Goal: Information Seeking & Learning: Find specific fact

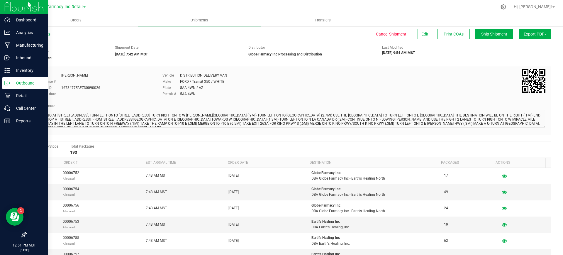
click at [7, 80] on icon at bounding box center [7, 83] width 6 height 6
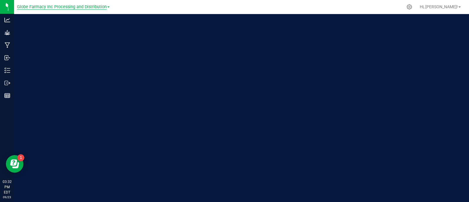
click at [64, 6] on span "Globe Farmacy Inc Processing and Distribution" at bounding box center [62, 6] width 90 height 5
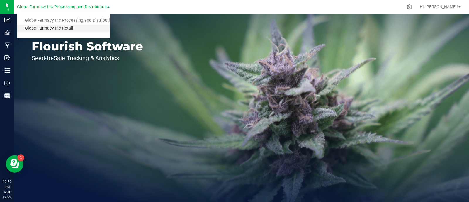
click at [65, 27] on link "Globe Farmacy Inc Retail" at bounding box center [63, 29] width 93 height 8
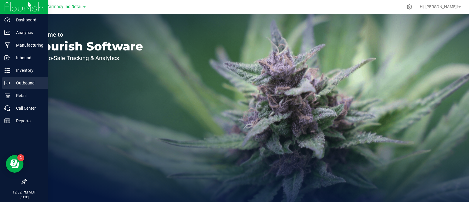
click at [14, 81] on p "Outbound" at bounding box center [27, 82] width 35 height 7
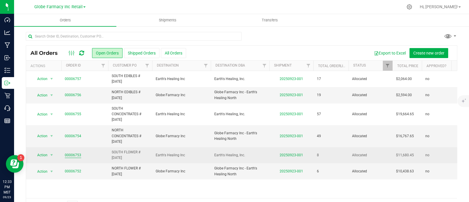
click at [71, 155] on link "00006753" at bounding box center [73, 155] width 16 height 6
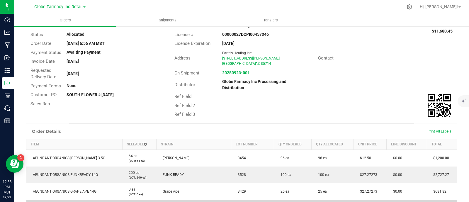
scroll to position [146, 0]
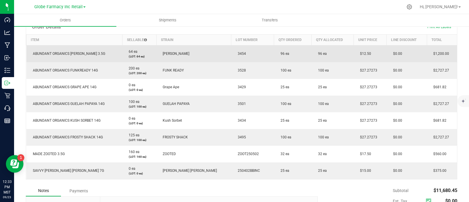
click at [62, 54] on span "ABUNDANT ORGANICS ANGELICA 3.5G" at bounding box center [67, 54] width 75 height 4
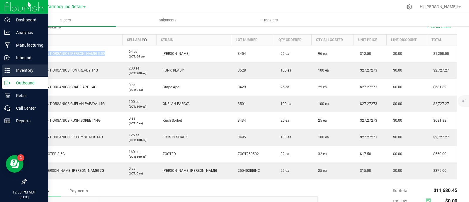
copy span "ABUNDANT ORGANICS ANGELICA 3.5G"
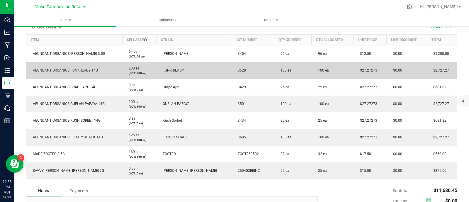
click at [80, 71] on span "ABUNDANT ORGANICS FUNKREADY 14G" at bounding box center [64, 70] width 68 height 4
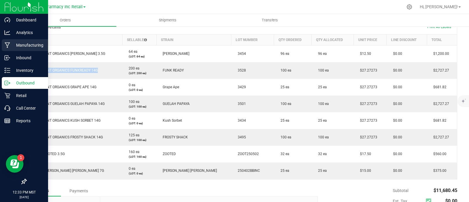
copy span "ABUNDANT ORGANICS FUNKREADY 14G"
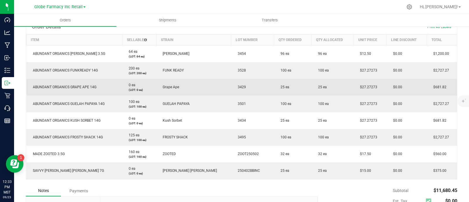
click at [88, 87] on span "ABUNDANT ORGANICS GRAPE APE 14G" at bounding box center [63, 87] width 67 height 4
copy span "ABUNDANT ORGANICS GRAPE APE 14G"
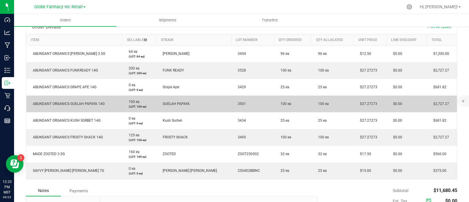
click at [93, 104] on span "ABUNDANT ORGANICS GUELAH PAPAYA 14G" at bounding box center [67, 104] width 75 height 4
copy span "ABUNDANT ORGANICS GUELAH PAPAYA 14G"
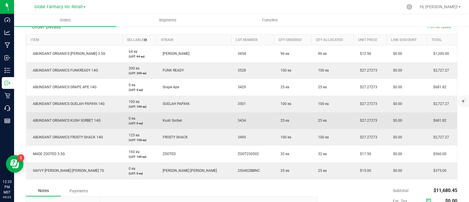
click at [81, 118] on span "ABUNDANT ORGANICS KUSH SORBET 14G" at bounding box center [65, 120] width 71 height 4
copy span "ABUNDANT ORGANICS KUSH SORBET 14G"
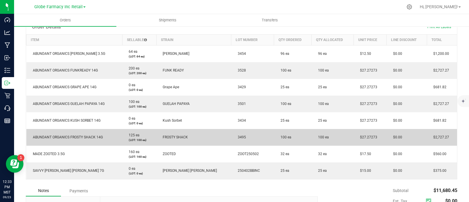
click at [83, 137] on span "ABUNDANT ORGANICS FROSTY SHACK 14G" at bounding box center [66, 137] width 73 height 4
copy span "ABUNDANT ORGANICS FROSTY SHACK 14G"
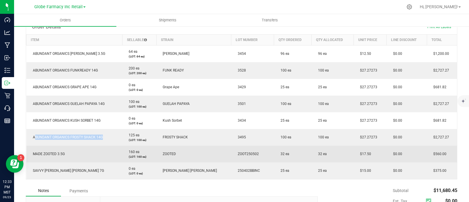
click at [55, 154] on span "MADE ZOOTED 3.5G" at bounding box center [47, 154] width 35 height 4
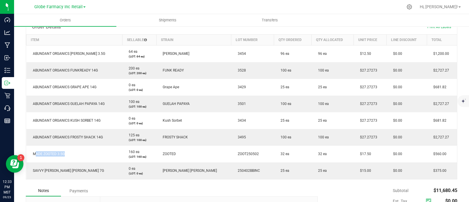
copy span "MADE ZOOTED 3.5G"
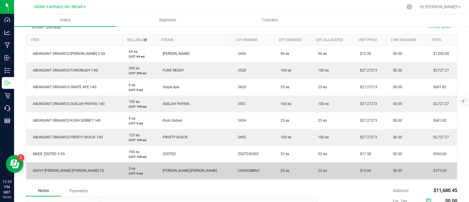
click at [67, 169] on span "SAVVY BERRY BLISS 7G" at bounding box center [67, 171] width 74 height 4
click at [66, 169] on span "SAVVY BERRY BLISS 7G" at bounding box center [67, 171] width 74 height 4
copy span "SAVVY BERRY BLISS 7G"
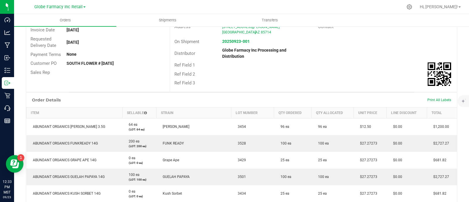
scroll to position [73, 0]
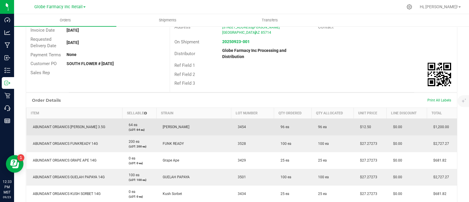
drag, startPoint x: 363, startPoint y: 123, endPoint x: 344, endPoint y: 127, distance: 19.6
click at [353, 127] on td "$12.50" at bounding box center [369, 126] width 33 height 17
copy span "$12.50"
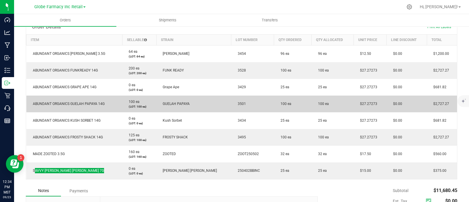
scroll to position [146, 0]
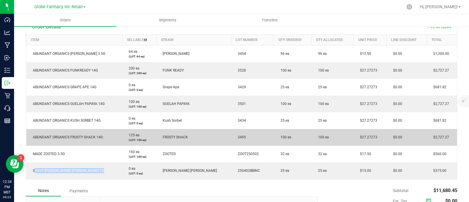
drag, startPoint x: 368, startPoint y: 134, endPoint x: 347, endPoint y: 136, distance: 20.3
click at [353, 136] on td "$27.27273" at bounding box center [369, 137] width 33 height 17
copy span "$27.27273"
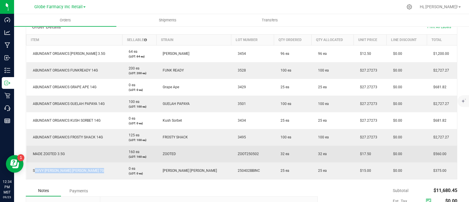
drag, startPoint x: 361, startPoint y: 154, endPoint x: 346, endPoint y: 154, distance: 15.0
click at [353, 154] on td "$17.50" at bounding box center [369, 154] width 33 height 17
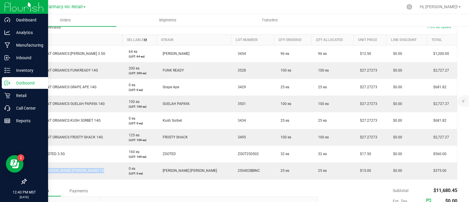
click at [11, 84] on p "Outbound" at bounding box center [27, 82] width 35 height 7
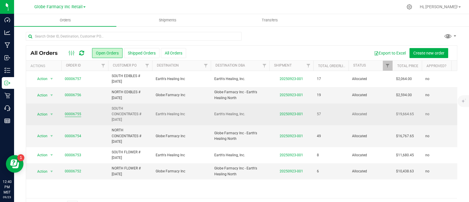
click at [74, 113] on link "00006755" at bounding box center [73, 114] width 16 height 6
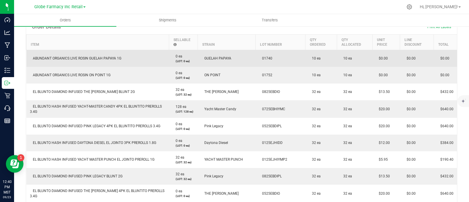
scroll to position [110, 0]
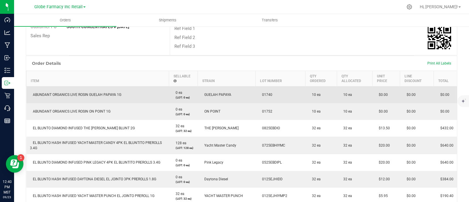
click at [88, 93] on span "ABUNDANT ORGANICS LIVE ROSIN GUELAH PAPAYA 1G" at bounding box center [75, 95] width 91 height 4
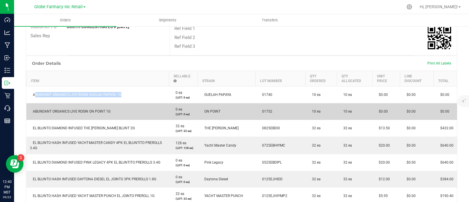
click at [106, 109] on span "ABUNDANT ORGANICS LIVE ROSIN ON POINT 1G" at bounding box center [70, 111] width 81 height 4
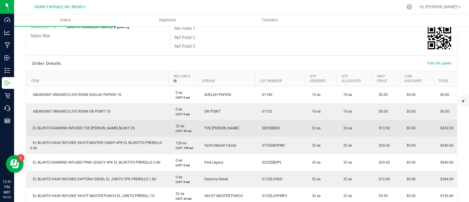
click at [79, 126] on span "EL BLUNTO DIAMOND INFUSED THE OPPENHEIMER BLUNT 2G" at bounding box center [82, 128] width 105 height 4
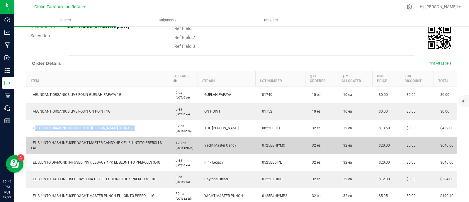
click at [95, 141] on span "EL BLUNTO HASH INFUSED YACHT-MASTER CANDY 4PK EL BLUNTITO PREROLLS 3.4G" at bounding box center [96, 145] width 132 height 9
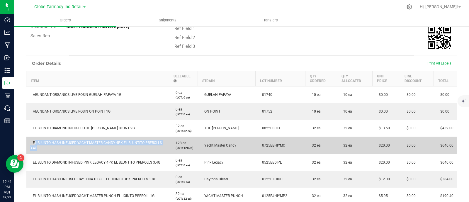
click at [95, 141] on span "EL BLUNTO HASH INFUSED YACHT-MASTER CANDY 4PK EL BLUNTITO PREROLLS 3.4G" at bounding box center [96, 145] width 132 height 9
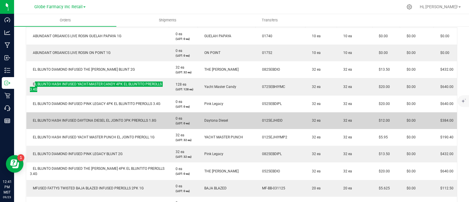
scroll to position [183, 0]
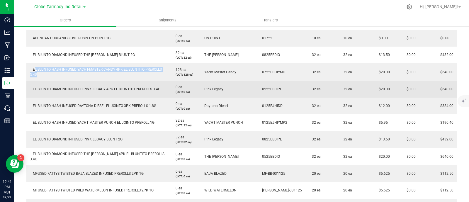
click at [100, 87] on span "EL BLUNTO DIAMOND INFUSED PINK LEGACY 4PK EL BLUNTITO PREROLLS 3.4G" at bounding box center [95, 89] width 130 height 4
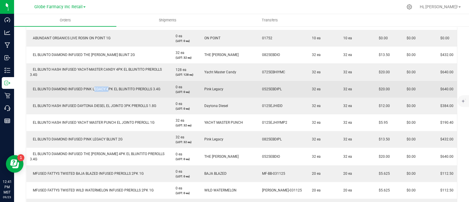
click at [100, 87] on span "EL BLUNTO DIAMOND INFUSED PINK LEGACY 4PK EL BLUNTITO PREROLLS 3.4G" at bounding box center [95, 89] width 130 height 4
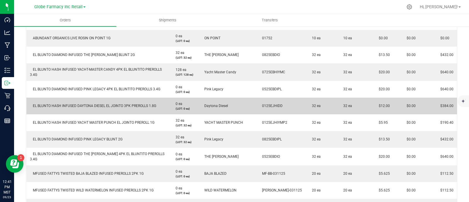
click at [132, 104] on span "EL BLUNTO HASH INFUSED DAYTONA DIESEL EL JOINTO 3PK PREROLLS 1.8G" at bounding box center [93, 106] width 126 height 4
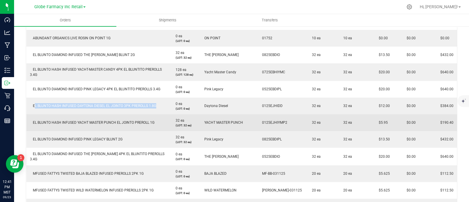
click at [102, 120] on span "EL BLUNTO HASH INFUSED YACHT MASTER PUNCH EL JOINTO PREROLL 1G" at bounding box center [92, 122] width 125 height 4
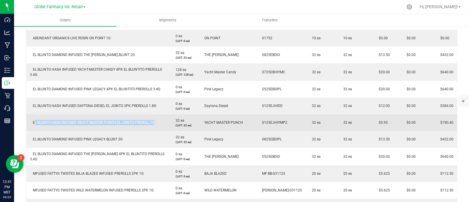
click at [102, 120] on span "EL BLUNTO HASH INFUSED YACHT MASTER PUNCH EL JOINTO PREROLL 1G" at bounding box center [92, 122] width 125 height 4
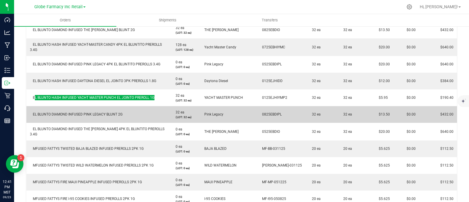
scroll to position [220, 0]
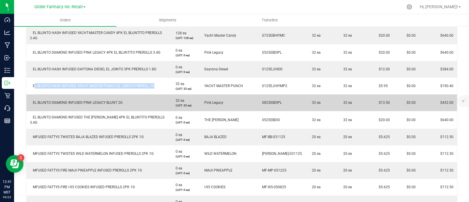
click at [73, 101] on span "EL BLUNTO DIAMOND INFUSED PINK LEGACY BLUNT 2G" at bounding box center [76, 103] width 93 height 4
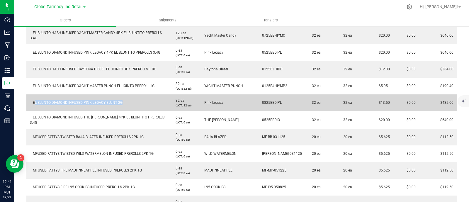
click at [73, 101] on span "EL BLUNTO DIAMOND INFUSED PINK LEGACY BLUNT 2G" at bounding box center [76, 103] width 93 height 4
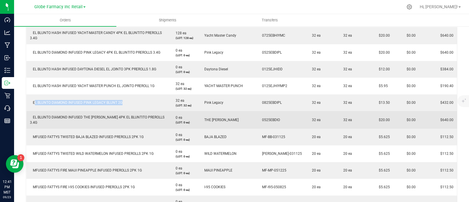
click at [126, 115] on span "EL BLUNTO DIAMOND INFUSED THE OPPENHEIMER 4PK EL BLUNTITO PREROLLS 3.4G" at bounding box center [97, 119] width 135 height 9
click at [127, 115] on span "EL BLUNTO DIAMOND INFUSED THE OPPENHEIMER 4PK EL BLUNTITO PREROLLS 3.4G" at bounding box center [97, 119] width 135 height 9
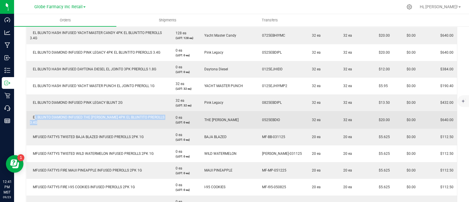
click at [127, 115] on span "EL BLUNTO DIAMOND INFUSED THE OPPENHEIMER 4PK EL BLUNTITO PREROLLS 3.4G" at bounding box center [97, 119] width 135 height 9
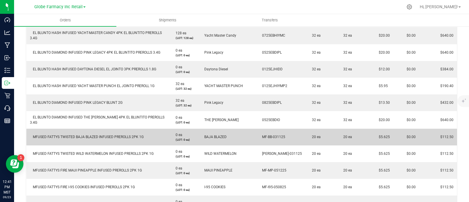
click at [108, 135] on span "MFUSED FATTYS TWISTED BAJA BLAZED INFUSED PREROLLS 2PK 1G" at bounding box center [87, 137] width 114 height 4
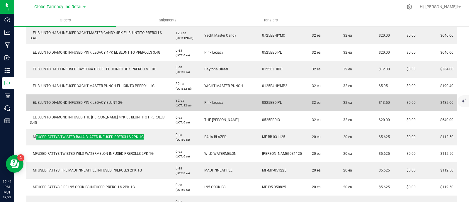
scroll to position [183, 0]
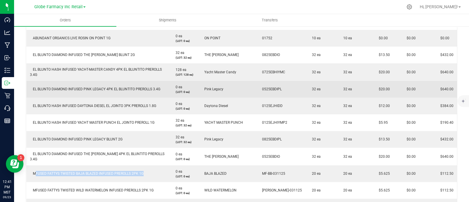
drag, startPoint x: 387, startPoint y: 82, endPoint x: 371, endPoint y: 84, distance: 16.8
click at [372, 84] on td "$20.00" at bounding box center [386, 89] width 28 height 17
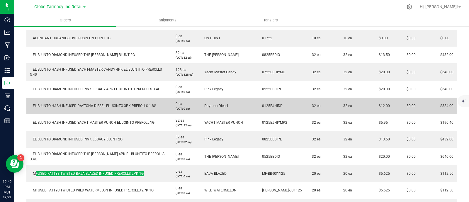
scroll to position [146, 0]
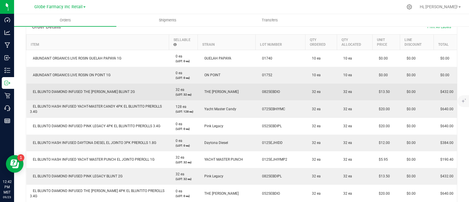
drag, startPoint x: 385, startPoint y: 86, endPoint x: 368, endPoint y: 87, distance: 17.0
click at [372, 87] on td "$13.50" at bounding box center [386, 92] width 28 height 17
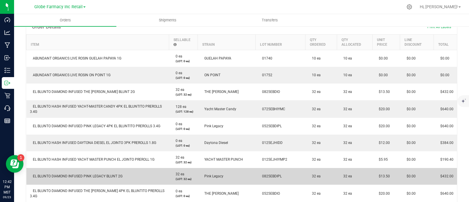
scroll to position [183, 0]
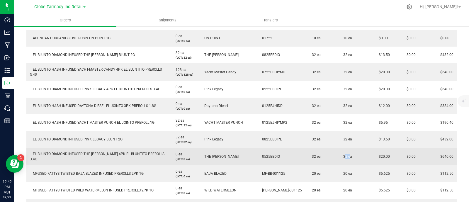
drag, startPoint x: 338, startPoint y: 150, endPoint x: 333, endPoint y: 149, distance: 5.4
click at [340, 154] on span "32 ea" at bounding box center [346, 156] width 12 height 4
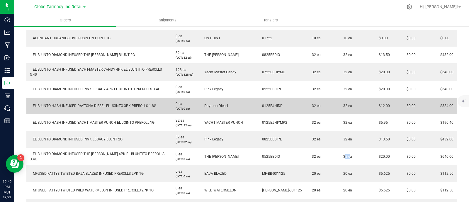
drag, startPoint x: 384, startPoint y: 100, endPoint x: 371, endPoint y: 101, distance: 12.9
click at [372, 101] on td "$12.00" at bounding box center [386, 106] width 28 height 17
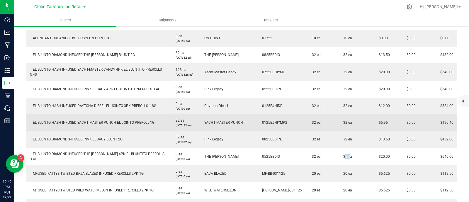
drag, startPoint x: 381, startPoint y: 114, endPoint x: 363, endPoint y: 114, distance: 17.9
click at [363, 114] on outbound-order-line-row "EL BLUNTO HASH INFUSED YACHT MASTER PUNCH EL JOINTO PREROLL 1G 32 ea (LOT: 32 e…" at bounding box center [241, 122] width 431 height 17
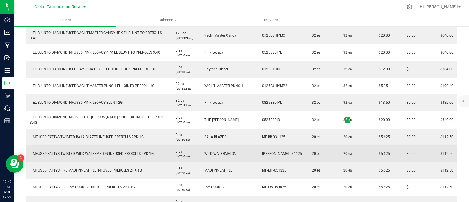
scroll to position [256, 0]
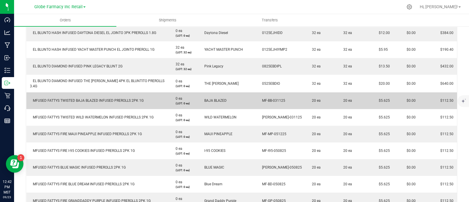
click at [86, 98] on span "MFUSED FATTYS TWISTED BAJA BLAZED INFUSED PREROLLS 2PK 1G" at bounding box center [87, 100] width 114 height 4
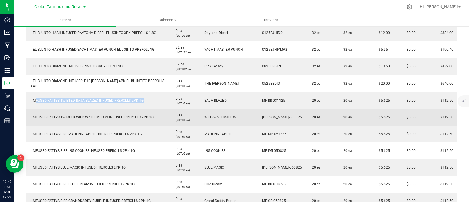
click at [99, 112] on td "MFUSED FATTYS TWISTED WILD WATERMELON INFUSED PREROLLS 2PK 1G" at bounding box center [97, 117] width 143 height 17
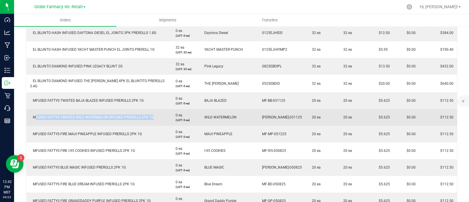
click at [99, 112] on td "MFUSED FATTYS TWISTED WILD WATERMELON INFUSED PREROLLS 2PK 1G" at bounding box center [97, 117] width 143 height 17
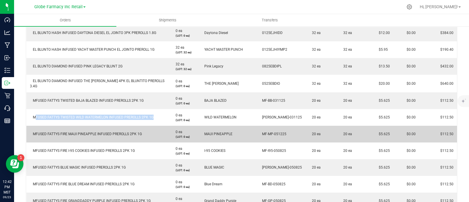
click at [112, 132] on span "MFUSED FATTYS FIRE MAUI PINEAPPLE INFUSED PREROLLS 2PK 1G" at bounding box center [86, 134] width 112 height 4
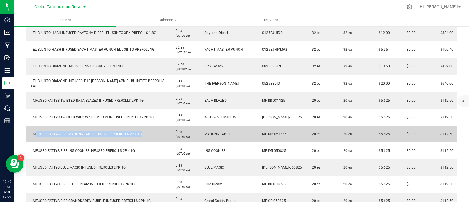
click at [112, 132] on span "MFUSED FATTYS FIRE MAUI PINEAPPLE INFUSED PREROLLS 2PK 1G" at bounding box center [86, 134] width 112 height 4
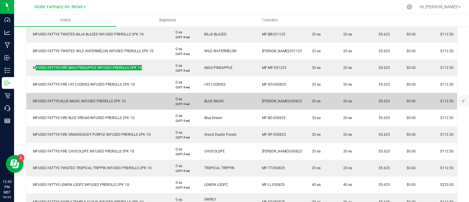
scroll to position [330, 0]
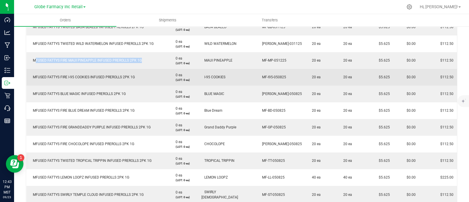
click at [73, 75] on span "MFUSED FATTYS FIRE I-95 COOKIES INFUSED PREROLLS 2PK 1G" at bounding box center [82, 77] width 105 height 4
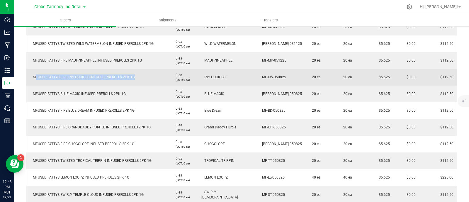
click at [73, 75] on span "MFUSED FATTYS FIRE I-95 COOKIES INFUSED PREROLLS 2PK 1G" at bounding box center [82, 77] width 105 height 4
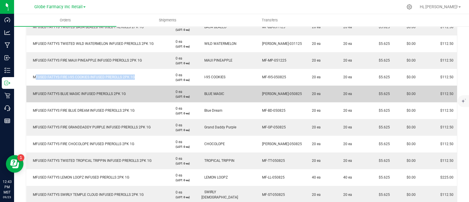
click at [94, 92] on span "MFUSED FATTYS BLUE MAGIC INFUSED PREROLLS 2PK 1G" at bounding box center [78, 94] width 96 height 4
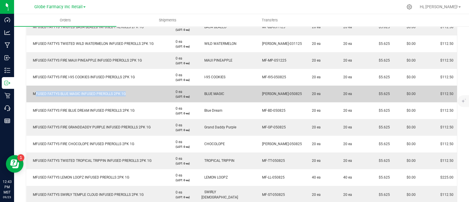
click at [94, 92] on span "MFUSED FATTYS BLUE MAGIC INFUSED PREROLLS 2PK 1G" at bounding box center [78, 94] width 96 height 4
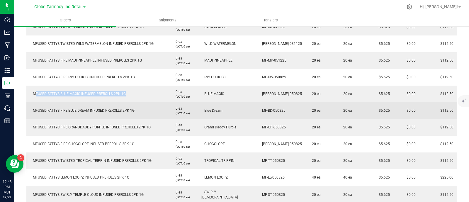
click at [98, 110] on td "MFUSED FATTYS FIRE BLUE DREAM INFUSED PREROLLS 2PK 1G" at bounding box center [97, 110] width 143 height 17
click at [93, 108] on span "MFUSED FATTYS FIRE BLUE DREAM INFUSED PREROLLS 2PK 1G" at bounding box center [82, 110] width 105 height 4
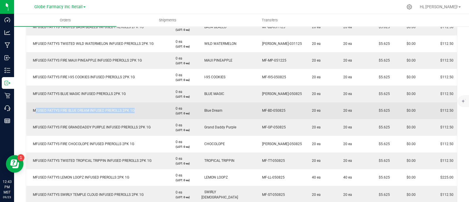
click at [93, 108] on span "MFUSED FATTYS FIRE BLUE DREAM INFUSED PREROLLS 2PK 1G" at bounding box center [82, 110] width 105 height 4
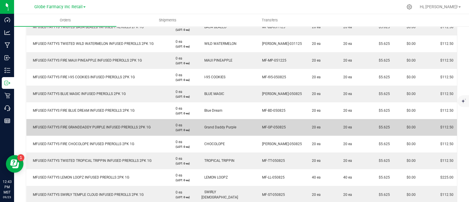
click at [101, 125] on span "MFUSED FATTYS FIRE GRANDDADDY PURPLE INFUSED PREROLLS 2PK 1G" at bounding box center [90, 127] width 121 height 4
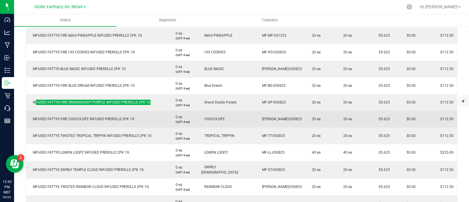
scroll to position [366, 0]
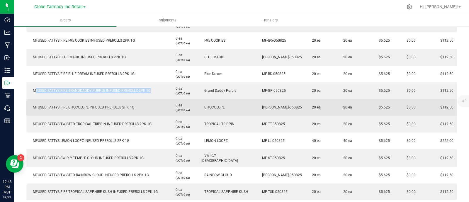
click at [91, 105] on span "MFUSED FATTYS FIRE CHOCOLOPE INFUSED PREROLLS 2PK 1G" at bounding box center [82, 107] width 104 height 4
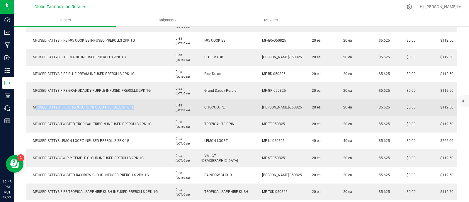
click at [91, 105] on span "MFUSED FATTYS FIRE CHOCOLOPE INFUSED PREROLLS 2PK 1G" at bounding box center [82, 107] width 104 height 4
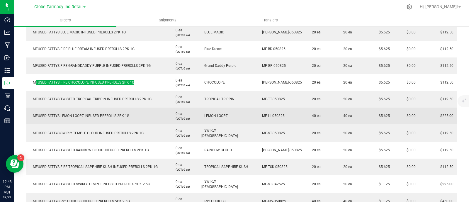
scroll to position [403, 0]
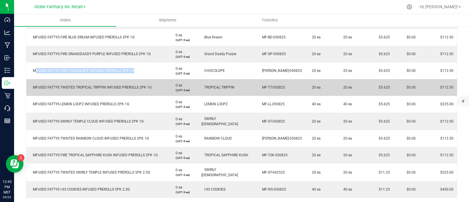
click at [120, 85] on span "MFUSED FATTYS TWISTED TROPICAL TRIPPIN INFUSED PREROLLS 2PK 1G" at bounding box center [91, 87] width 122 height 4
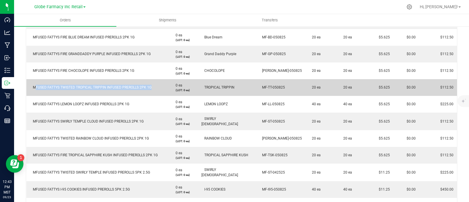
click at [120, 85] on span "MFUSED FATTYS TWISTED TROPICAL TRIPPIN INFUSED PREROLLS 2PK 1G" at bounding box center [91, 87] width 122 height 4
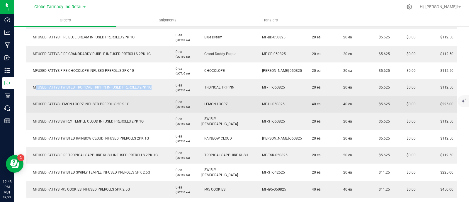
click at [109, 102] on span "MFUSED FATTYS LEMON LOOPZ INFUSED PREROLLS 2PK 1G" at bounding box center [79, 104] width 99 height 4
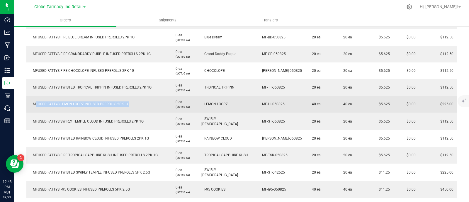
click at [109, 102] on span "MFUSED FATTYS LEMON LOOPZ INFUSED PREROLLS 2PK 1G" at bounding box center [79, 104] width 99 height 4
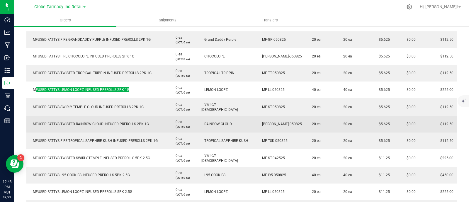
scroll to position [440, 0]
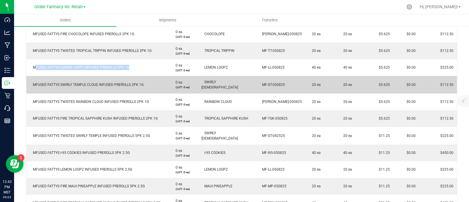
click at [98, 80] on td "MFUSED FATTYS SWIRLY TEMPLE CLOUD INFUSED PREROLLS 2PK 1G" at bounding box center [97, 85] width 143 height 18
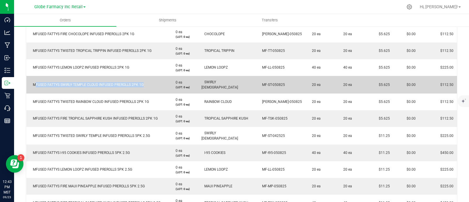
click at [98, 80] on td "MFUSED FATTYS SWIRLY TEMPLE CLOUD INFUSED PREROLLS 2PK 1G" at bounding box center [97, 85] width 143 height 18
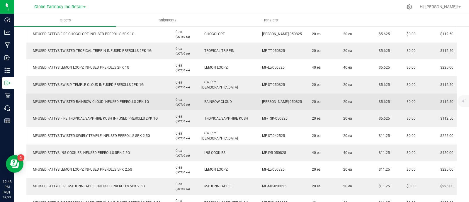
click at [96, 100] on span "MFUSED FATTYS TWISTED RAINBOW CLOUD INFUSED PREROLLS 2PK 1G" at bounding box center [89, 102] width 119 height 4
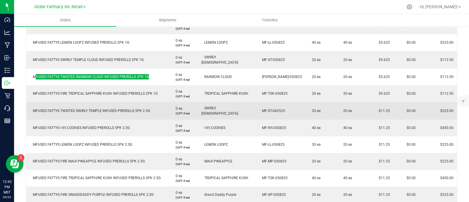
scroll to position [476, 0]
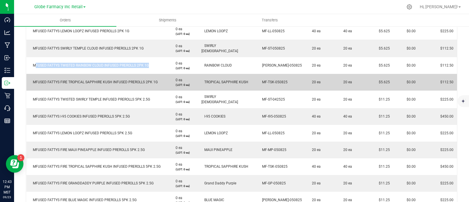
click at [80, 80] on span "MFUSED FATTYS FIRE TROPICAL SAPPHIRE KUSH INFUSED PREROLLS 2PK 1G" at bounding box center [94, 82] width 128 height 4
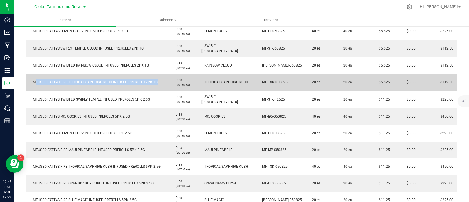
click at [80, 80] on span "MFUSED FATTYS FIRE TROPICAL SAPPHIRE KUSH INFUSED PREROLLS 2PK 1G" at bounding box center [94, 82] width 128 height 4
drag, startPoint x: 383, startPoint y: 75, endPoint x: 372, endPoint y: 74, distance: 11.2
click at [372, 74] on td "$5.625" at bounding box center [386, 82] width 28 height 17
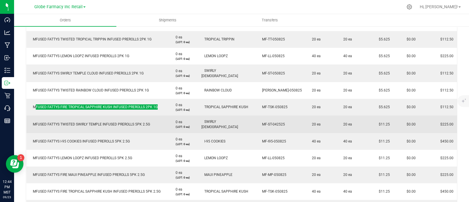
scroll to position [440, 0]
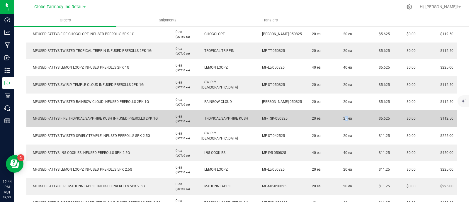
drag, startPoint x: 339, startPoint y: 110, endPoint x: 334, endPoint y: 110, distance: 5.0
click at [340, 116] on span "20 ea" at bounding box center [346, 118] width 12 height 4
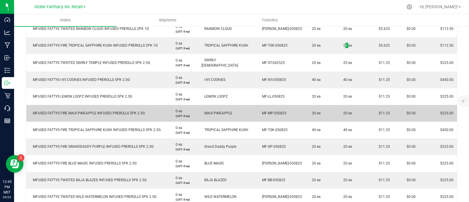
scroll to position [476, 0]
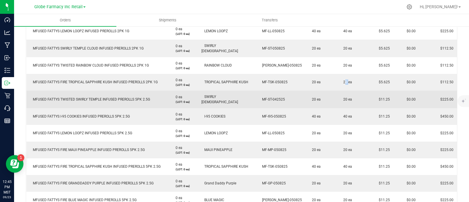
click at [122, 97] on span "MFUSED FATTYS TWISTED SWIRLY TEMPLE INFUSED PREROLLS 5PK 2.5G" at bounding box center [90, 99] width 120 height 4
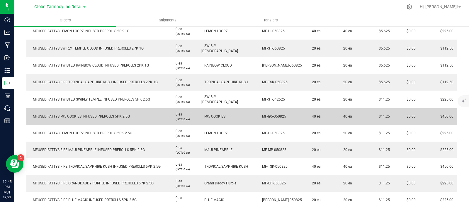
click at [110, 114] on span "MFUSED FATTYS I-95 COOKIES INFUSED PREROLLS 5PK 2.5G" at bounding box center [80, 116] width 100 height 4
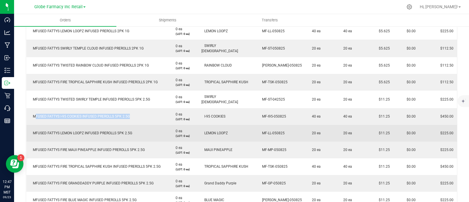
click at [74, 131] on span "MFUSED FATTYS LEMON LOOPZ INFUSED PREROLLS 5PK 2.5G" at bounding box center [81, 133] width 102 height 4
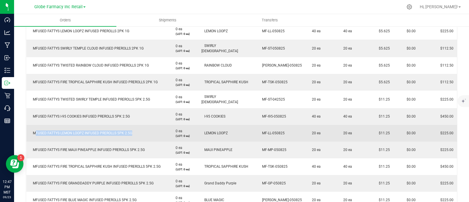
click at [74, 131] on span "MFUSED FATTYS LEMON LOOPZ INFUSED PREROLLS 5PK 2.5G" at bounding box center [81, 133] width 102 height 4
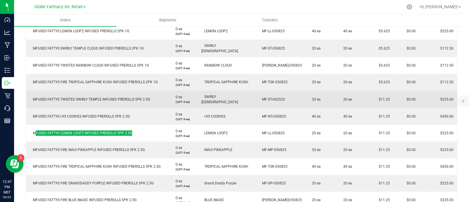
scroll to position [513, 0]
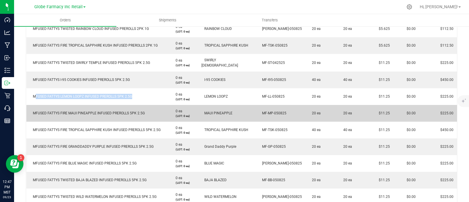
click at [86, 111] on span "MFUSED FATTYS FIRE MAUI PINEAPPLE INFUSED PREROLLS 5PK 2.5G" at bounding box center [87, 113] width 115 height 4
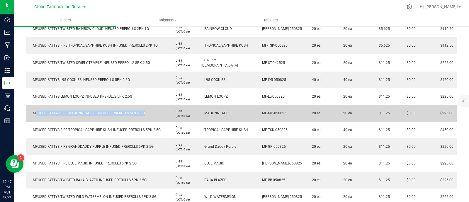
click at [86, 111] on span "MFUSED FATTYS FIRE MAUI PINEAPPLE INFUSED PREROLLS 5PK 2.5G" at bounding box center [87, 113] width 115 height 4
drag, startPoint x: 391, startPoint y: 102, endPoint x: 370, endPoint y: 105, distance: 20.7
click at [372, 105] on td "$11.25" at bounding box center [386, 113] width 28 height 17
click at [106, 107] on td "MFUSED FATTYS FIRE MAUI PINEAPPLE INFUSED PREROLLS 5PK 2.5G" at bounding box center [97, 113] width 143 height 17
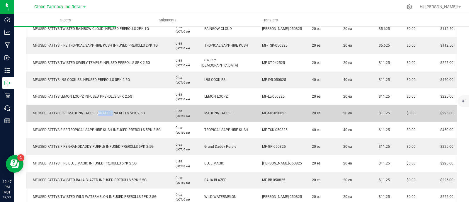
click at [105, 111] on span "MFUSED FATTYS FIRE MAUI PINEAPPLE INFUSED PREROLLS 5PK 2.5G" at bounding box center [87, 113] width 115 height 4
click at [104, 111] on span "MFUSED FATTYS FIRE MAUI PINEAPPLE INFUSED PREROLLS 5PK 2.5G" at bounding box center [87, 113] width 115 height 4
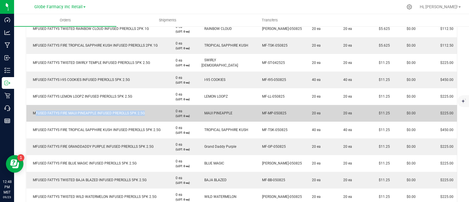
click at [104, 111] on span "MFUSED FATTYS FIRE MAUI PINEAPPLE INFUSED PREROLLS 5PK 2.5G" at bounding box center [87, 113] width 115 height 4
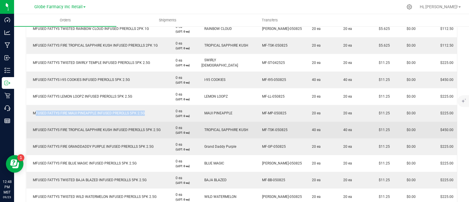
click at [126, 122] on td "MFUSED FATTYS FIRE TROPICAL SAPPHIRE KUSH INFUSED PREROLLS 5PK 2.5G" at bounding box center [97, 130] width 143 height 17
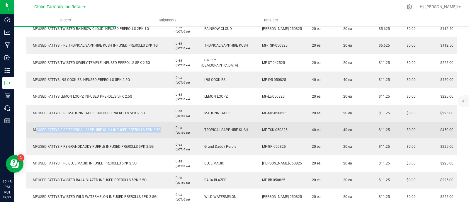
click at [125, 122] on td "MFUSED FATTYS FIRE TROPICAL SAPPHIRE KUSH INFUSED PREROLLS 5PK 2.5G" at bounding box center [97, 130] width 143 height 17
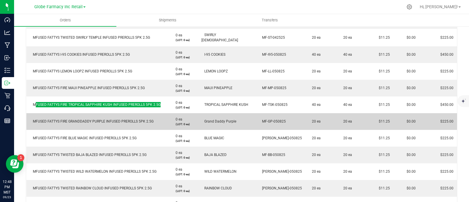
scroll to position [549, 0]
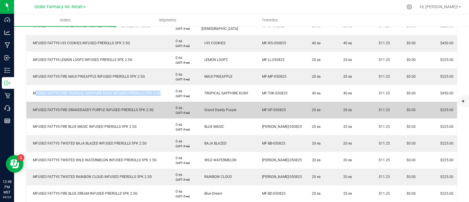
click at [104, 108] on span "MFUSED FATTYS FIRE GRANDDADDY PURPLE INFUSED PREROLLS 5PK 2.5G" at bounding box center [92, 110] width 124 height 4
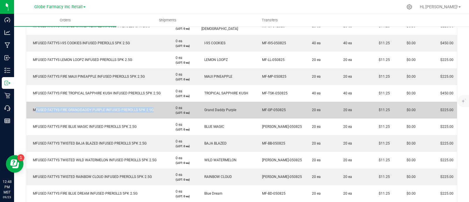
click at [104, 108] on span "MFUSED FATTYS FIRE GRANDDADDY PURPLE INFUSED PREROLLS 5PK 2.5G" at bounding box center [92, 110] width 124 height 4
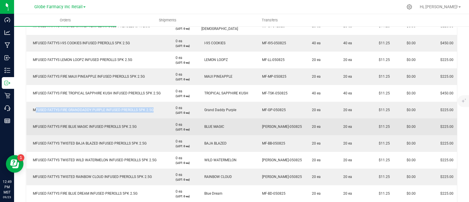
click at [96, 125] on span "MFUSED FATTYS FIRE BLUE MAGIC INFUSED PREROLLS 5PK 2.5G" at bounding box center [83, 127] width 107 height 4
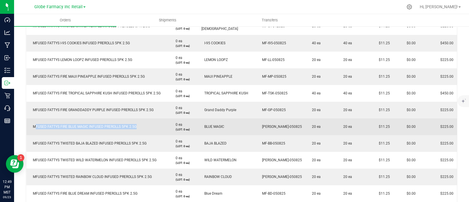
click at [96, 125] on span "MFUSED FATTYS FIRE BLUE MAGIC INFUSED PREROLLS 5PK 2.5G" at bounding box center [83, 127] width 107 height 4
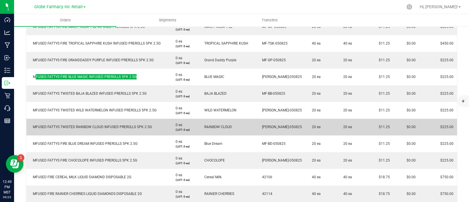
scroll to position [623, 0]
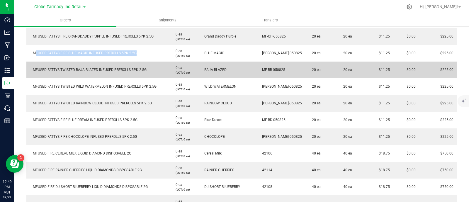
click at [82, 64] on td "MFUSED FATTYS TWISTED BAJA BLAZED INFUSED PREROLLS 5PK 2.5G" at bounding box center [97, 70] width 143 height 17
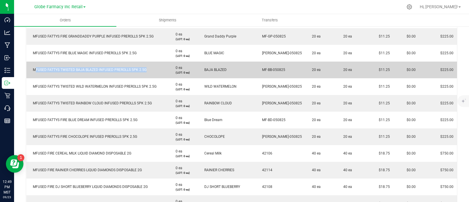
click at [82, 64] on td "MFUSED FATTYS TWISTED BAJA BLAZED INFUSED PREROLLS 5PK 2.5G" at bounding box center [97, 70] width 143 height 17
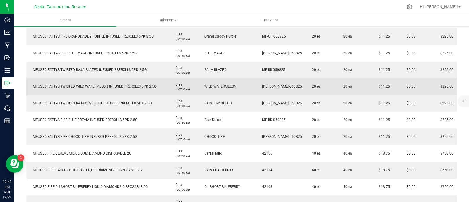
click at [106, 84] on span "MFUSED FATTYS TWISTED WILD WATERMELON INFUSED PREROLLS 5PK 2.5G" at bounding box center [93, 86] width 127 height 4
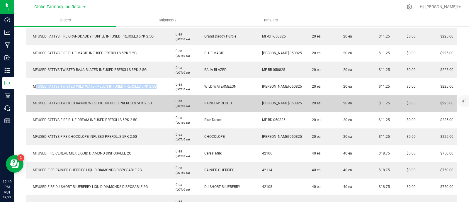
click at [118, 101] on span "MFUSED FATTYS TWISTED RAINBOW CLOUD INFUSED PREROLLS 5PK 2.5G" at bounding box center [91, 103] width 122 height 4
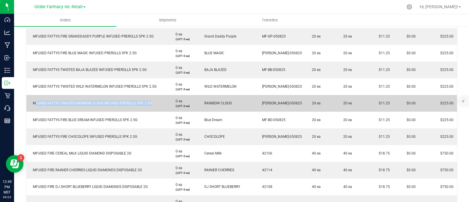
click at [118, 101] on span "MFUSED FATTYS TWISTED RAINBOW CLOUD INFUSED PREROLLS 5PK 2.5G" at bounding box center [91, 103] width 122 height 4
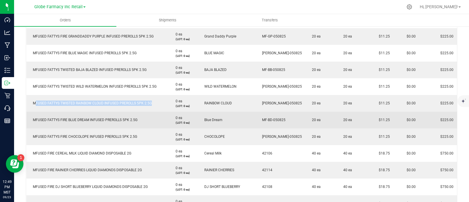
click at [123, 118] on span "MFUSED FATTYS FIRE BLUE DREAM INFUSED PREROLLS 5PK 2.5G" at bounding box center [84, 120] width 108 height 4
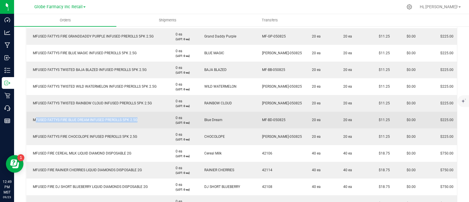
click at [123, 118] on span "MFUSED FATTYS FIRE BLUE DREAM INFUSED PREROLLS 5PK 2.5G" at bounding box center [84, 120] width 108 height 4
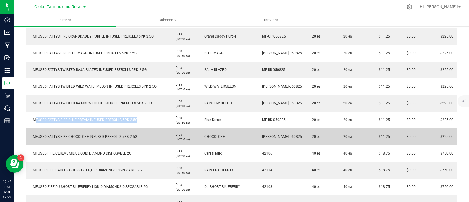
click at [111, 135] on span "MFUSED FATTYS FIRE CHOCOLOPE INFUSED PREROLLS 5PK 2.5G" at bounding box center [83, 137] width 107 height 4
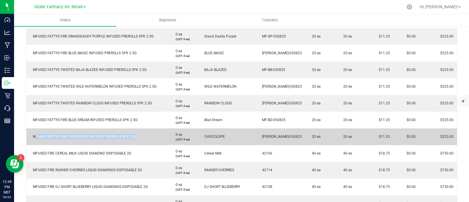
click at [111, 135] on span "MFUSED FATTYS FIRE CHOCOLOPE INFUSED PREROLLS 5PK 2.5G" at bounding box center [83, 137] width 107 height 4
drag, startPoint x: 384, startPoint y: 127, endPoint x: 368, endPoint y: 129, distance: 15.8
click at [372, 129] on td "$11.25" at bounding box center [386, 136] width 28 height 17
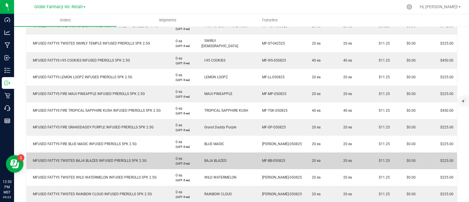
scroll to position [549, 0]
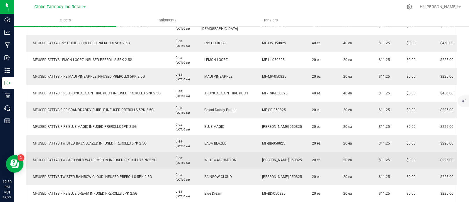
drag, startPoint x: 158, startPoint y: 147, endPoint x: 139, endPoint y: 146, distance: 19.1
click at [139, 152] on td "MFUSED FATTYS TWISTED WILD WATERMELON INFUSED PREROLLS 5PK 2.5G" at bounding box center [97, 160] width 143 height 17
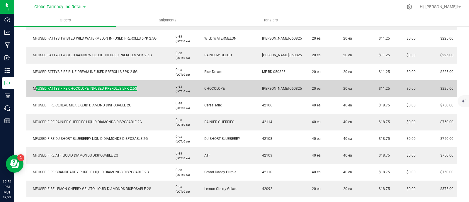
scroll to position [659, 0]
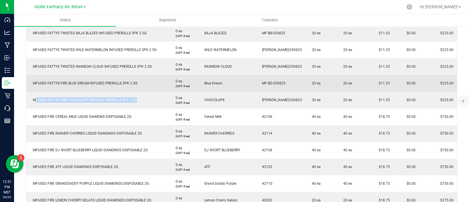
drag, startPoint x: 131, startPoint y: 76, endPoint x: 97, endPoint y: 78, distance: 34.6
click at [97, 78] on td "MFUSED FATTYS FIRE BLUE DREAM INFUSED PREROLLS 5PK 2.5G" at bounding box center [97, 83] width 143 height 17
click at [102, 80] on td "MFUSED FATTYS FIRE BLUE DREAM INFUSED PREROLLS 5PK 2.5G" at bounding box center [97, 83] width 143 height 17
